Goal: Navigation & Orientation: Find specific page/section

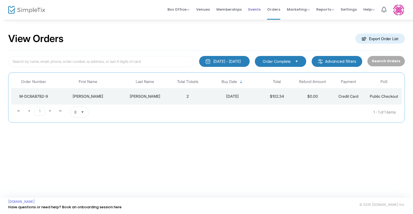
click at [256, 9] on span "Events" at bounding box center [254, 9] width 12 height 14
